Goal: Check status: Check status

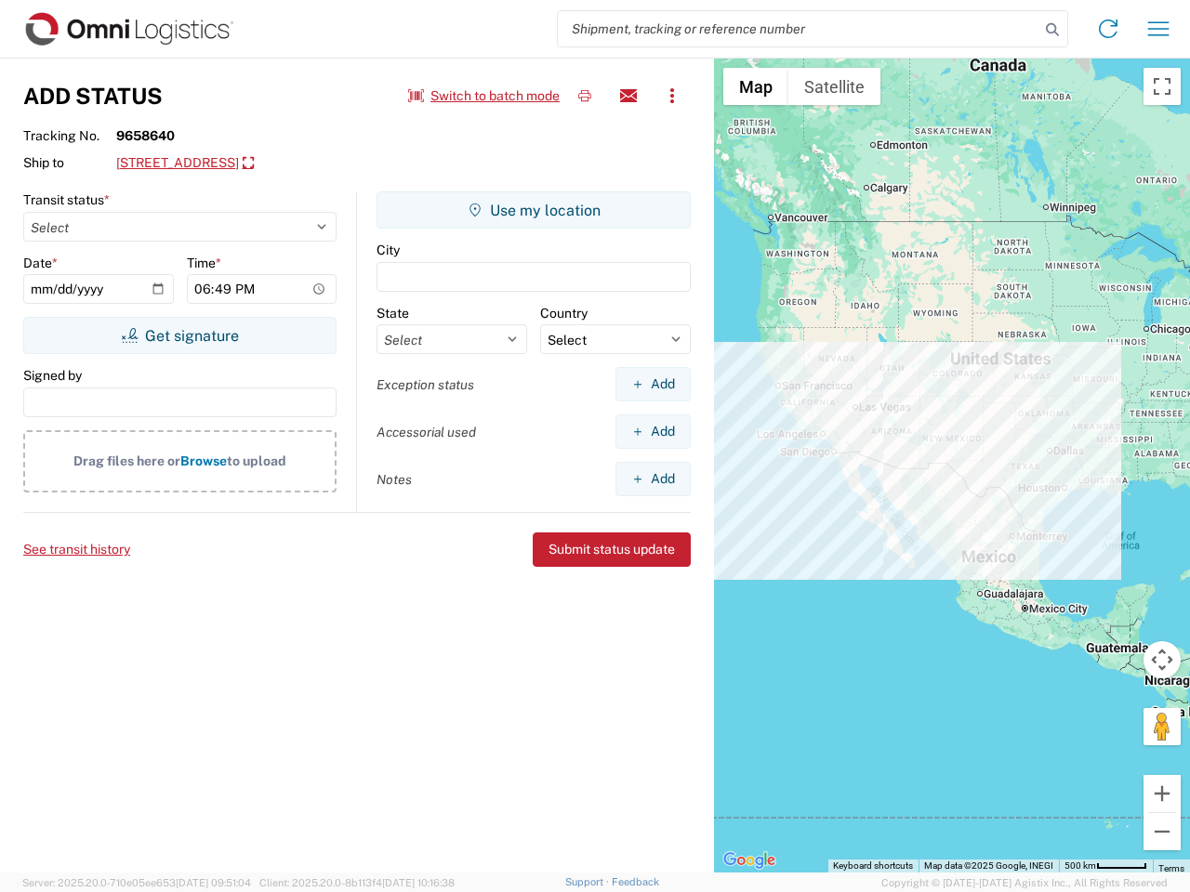
click at [798, 29] on input "search" at bounding box center [798, 28] width 481 height 35
click at [1052, 30] on icon at bounding box center [1052, 30] width 26 height 26
click at [1108, 29] on icon at bounding box center [1108, 29] width 30 height 30
click at [1158, 29] on icon "button" at bounding box center [1158, 28] width 21 height 14
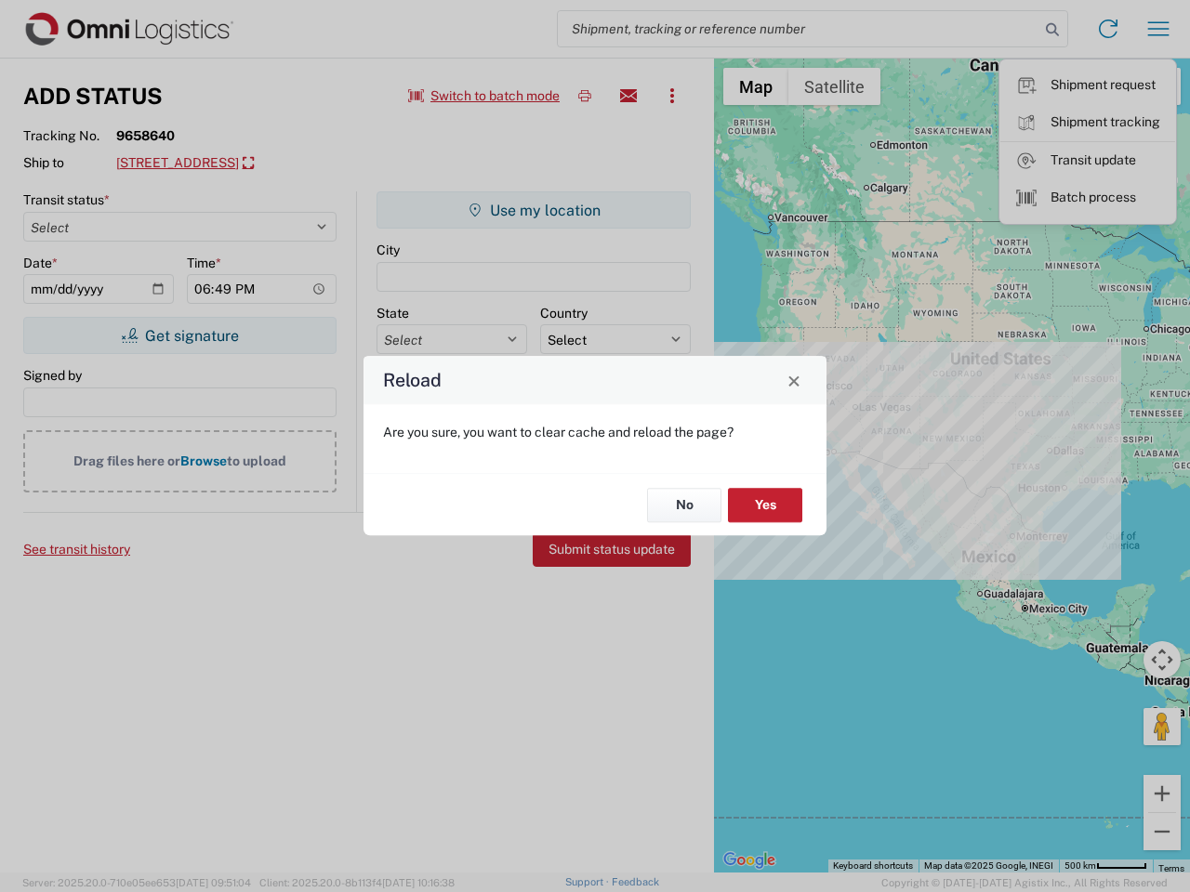
click at [484, 96] on div "Reload Are you sure, you want to clear cache and reload the page? No Yes" at bounding box center [595, 446] width 1190 height 892
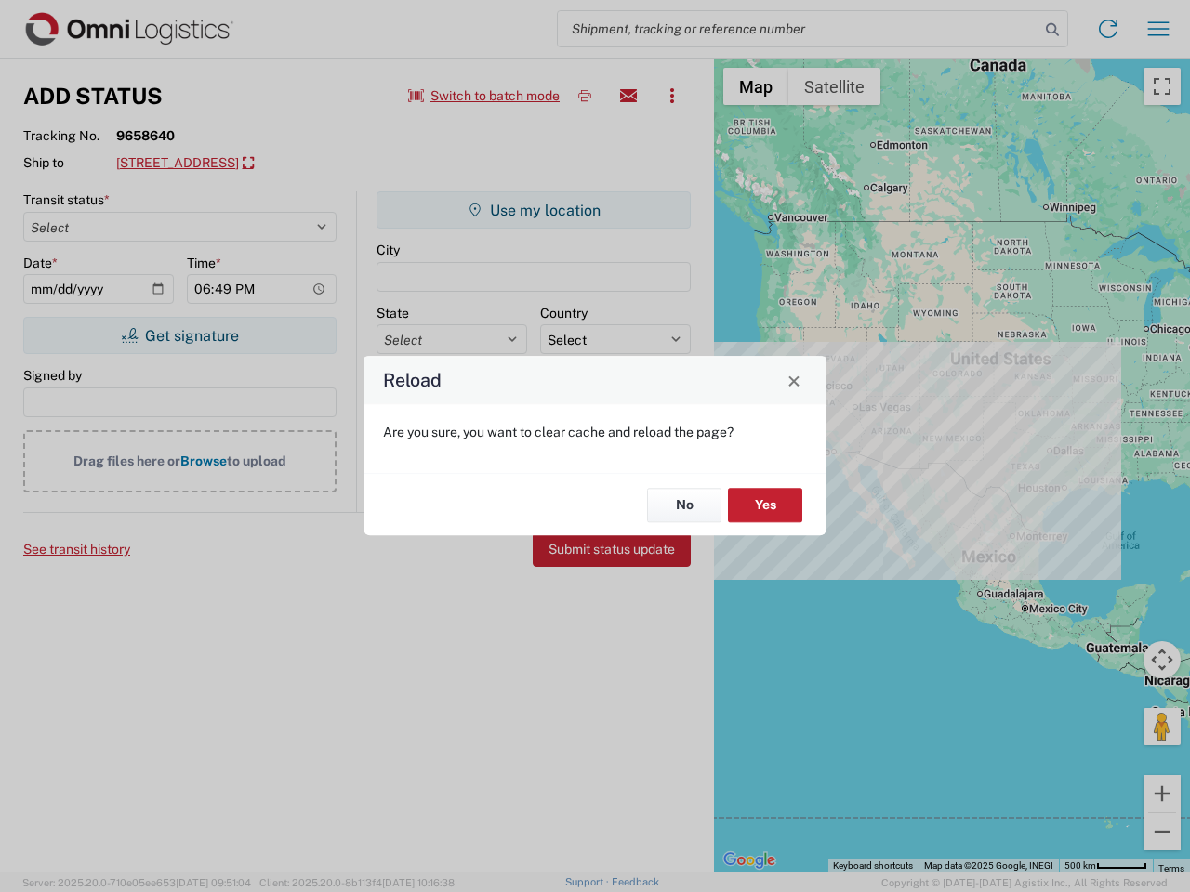
click at [585, 96] on div "Reload Are you sure, you want to clear cache and reload the page? No Yes" at bounding box center [595, 446] width 1190 height 892
click at [628, 96] on div "Reload Are you sure, you want to clear cache and reload the page? No Yes" at bounding box center [595, 446] width 1190 height 892
click at [672, 96] on div "Reload Are you sure, you want to clear cache and reload the page? No Yes" at bounding box center [595, 446] width 1190 height 892
click at [265, 164] on div "Reload Are you sure, you want to clear cache and reload the page? No Yes" at bounding box center [595, 446] width 1190 height 892
click at [179, 336] on div "Reload Are you sure, you want to clear cache and reload the page? No Yes" at bounding box center [595, 446] width 1190 height 892
